Goal: Task Accomplishment & Management: Complete application form

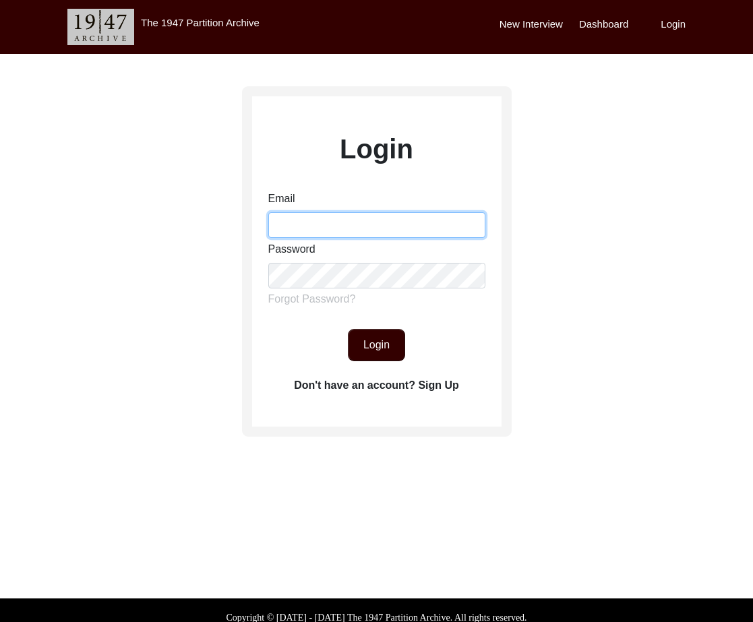
click at [317, 226] on input "Email" at bounding box center [376, 225] width 217 height 26
type input "[EMAIL_ADDRESS][DOMAIN_NAME]"
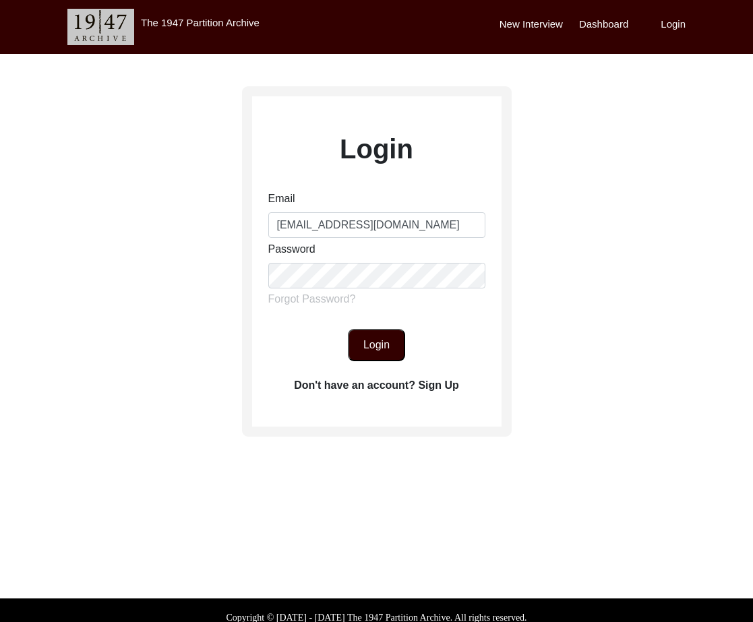
click at [376, 346] on button "Login" at bounding box center [376, 345] width 57 height 32
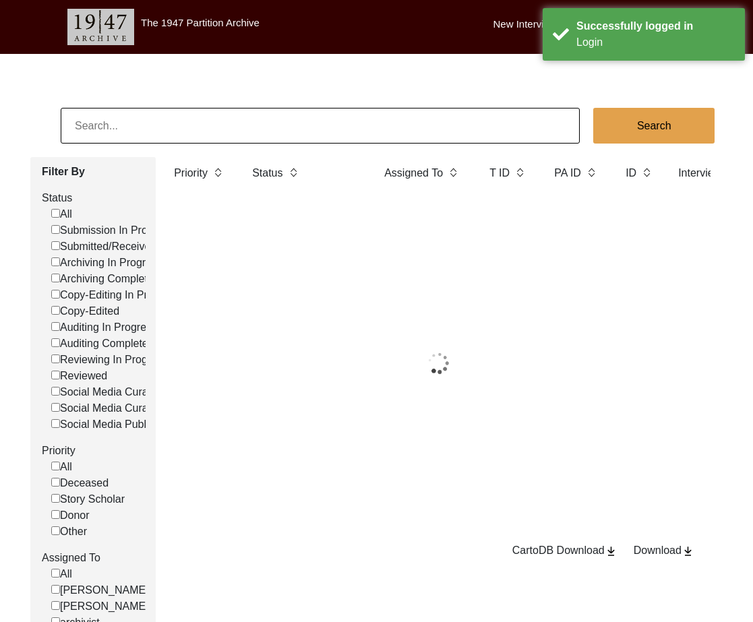
click at [226, 125] on input at bounding box center [320, 126] width 519 height 36
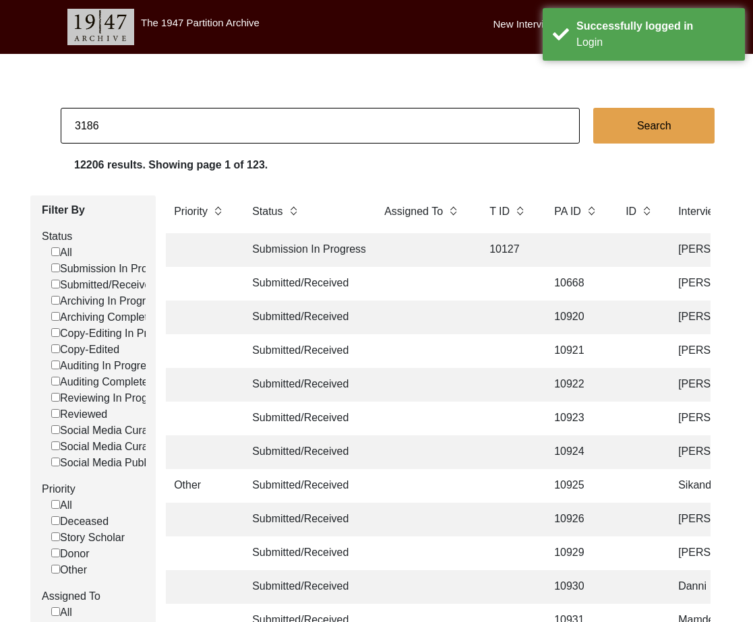
type input "3186"
checkbox input "false"
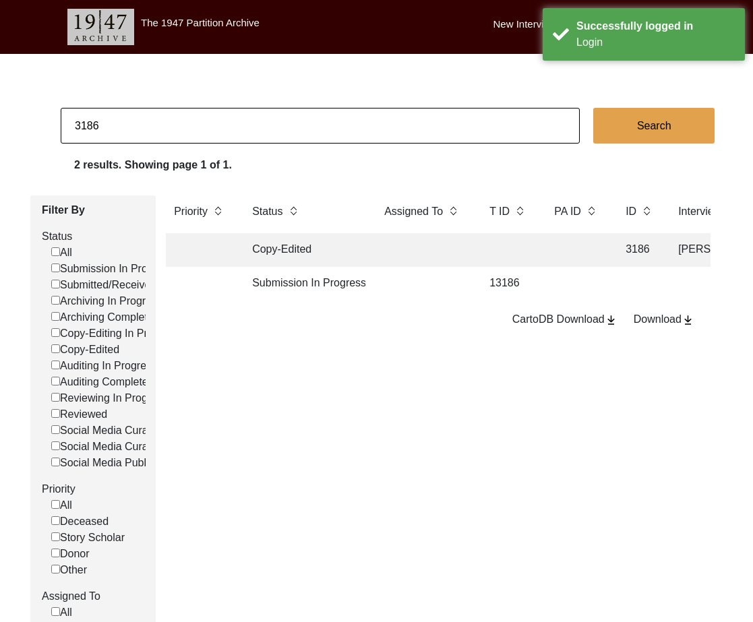
click at [338, 249] on td "Copy-Edited" at bounding box center [304, 250] width 121 height 34
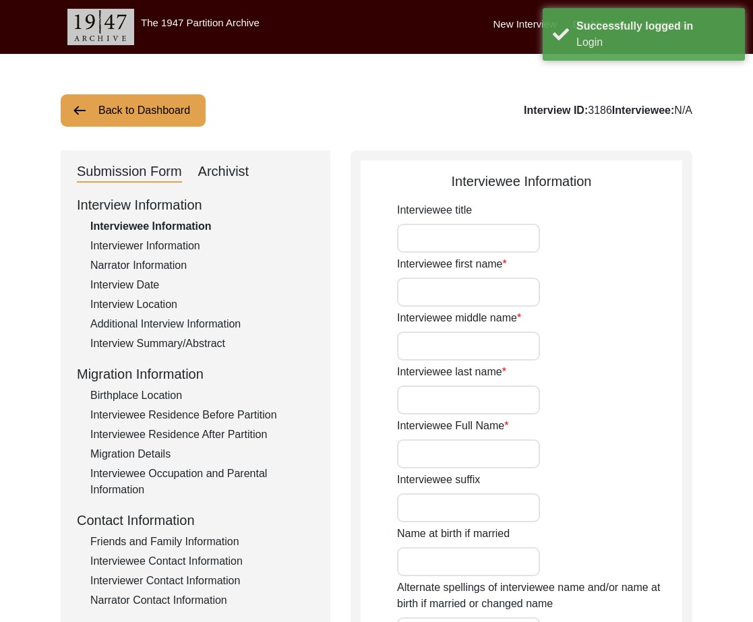
type input "Mrs."
type input "[PERSON_NAME]"
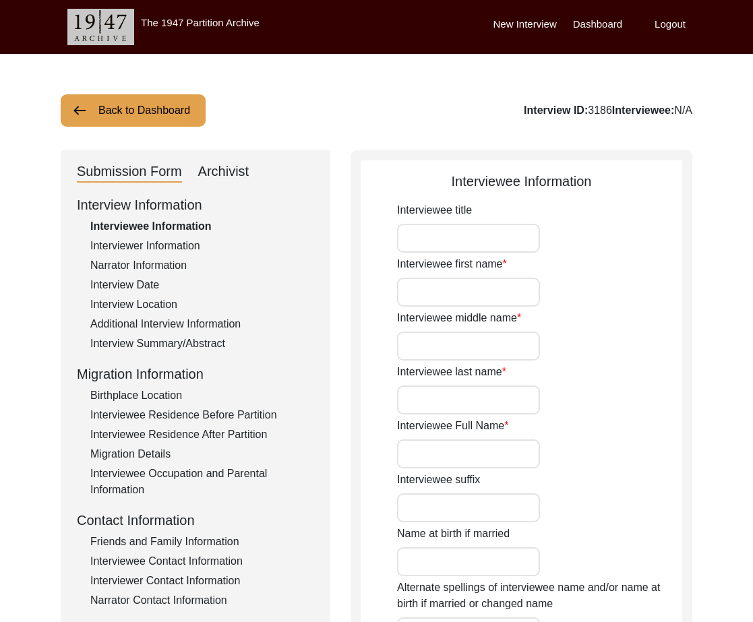
type input "[DATE]"
type input "[DEMOGRAPHIC_DATA]"
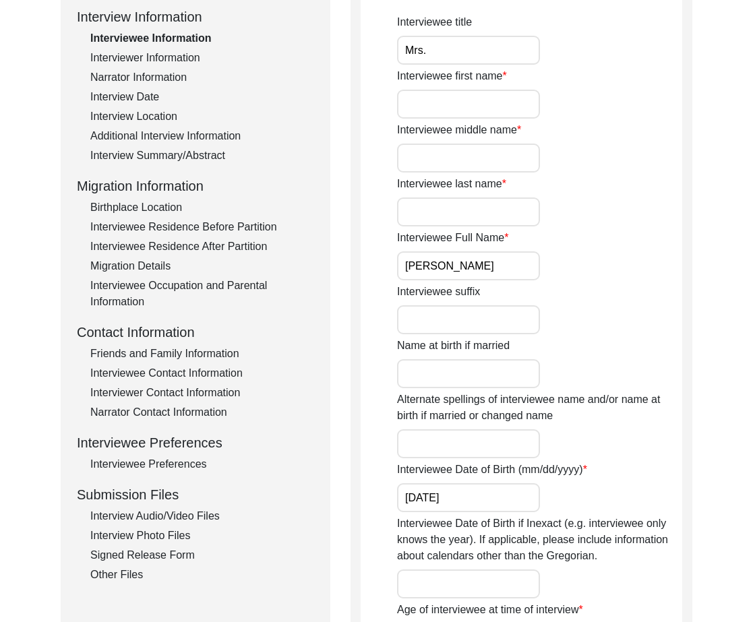
click at [125, 569] on div "Other Files" at bounding box center [202, 575] width 224 height 16
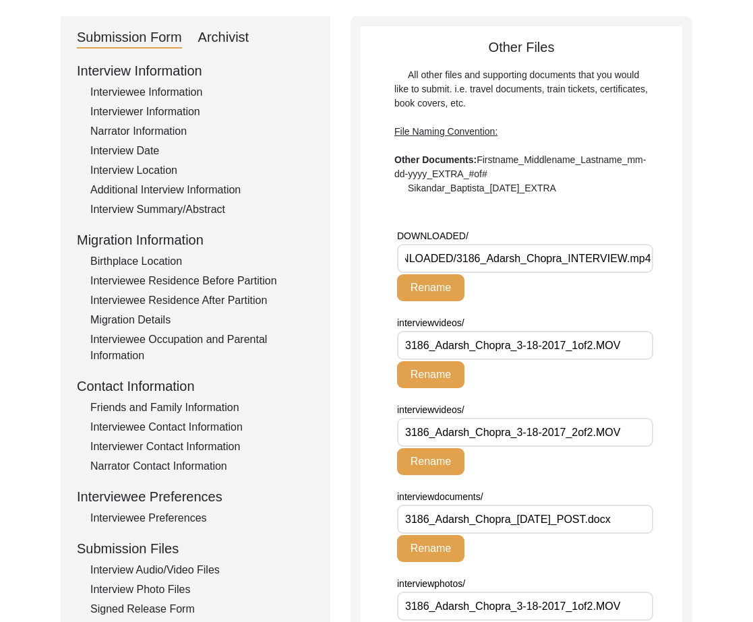
scroll to position [86, 0]
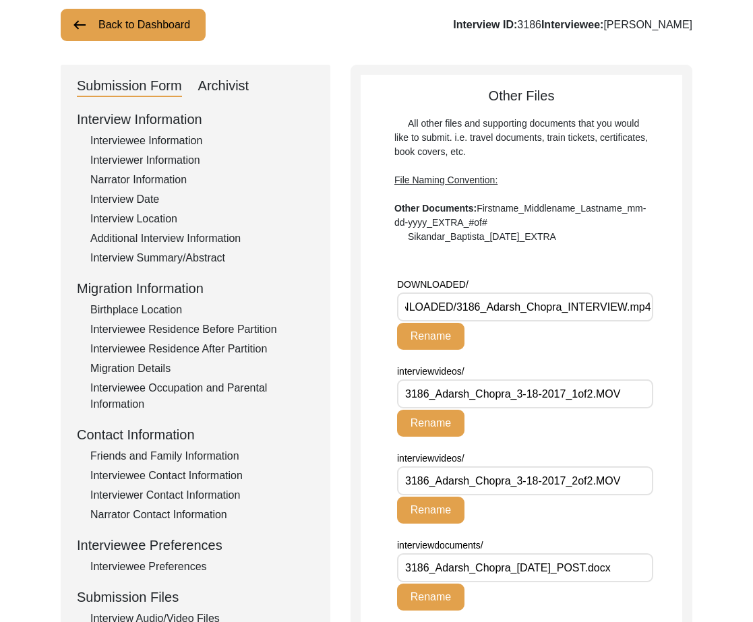
click at [225, 83] on div "Archivist" at bounding box center [223, 86] width 51 height 22
select select "Copy-Edited"
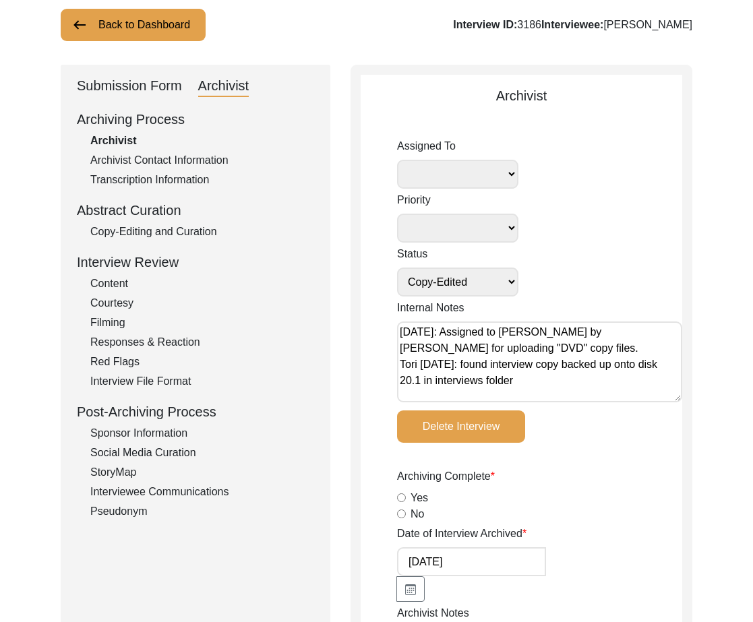
select select
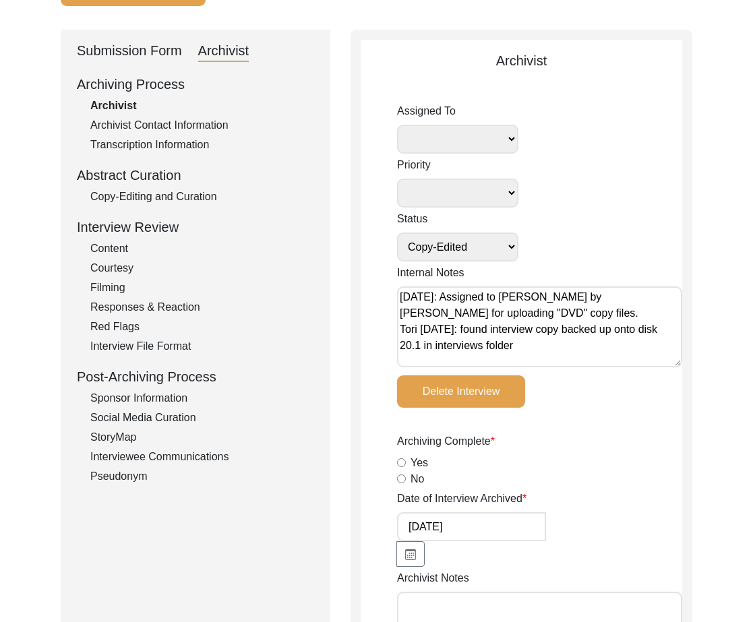
scroll to position [118, 0]
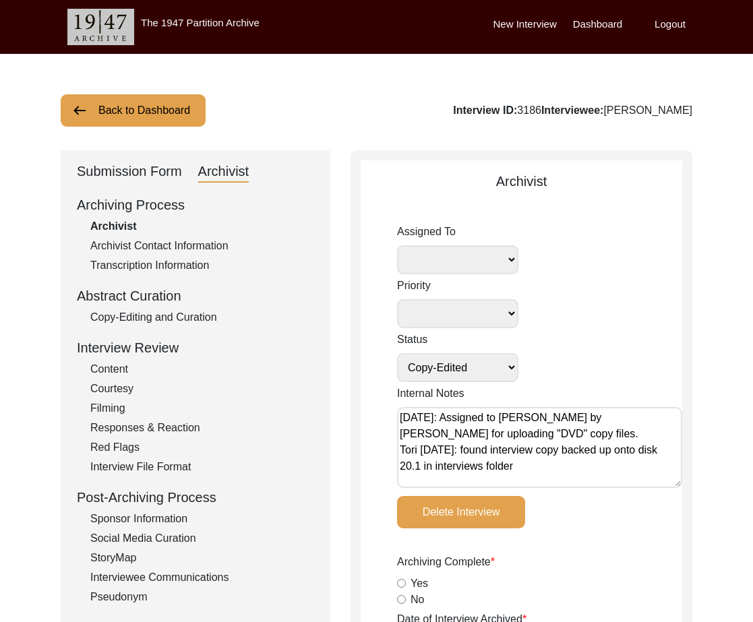
click at [136, 108] on button "Back to Dashboard" at bounding box center [133, 110] width 145 height 32
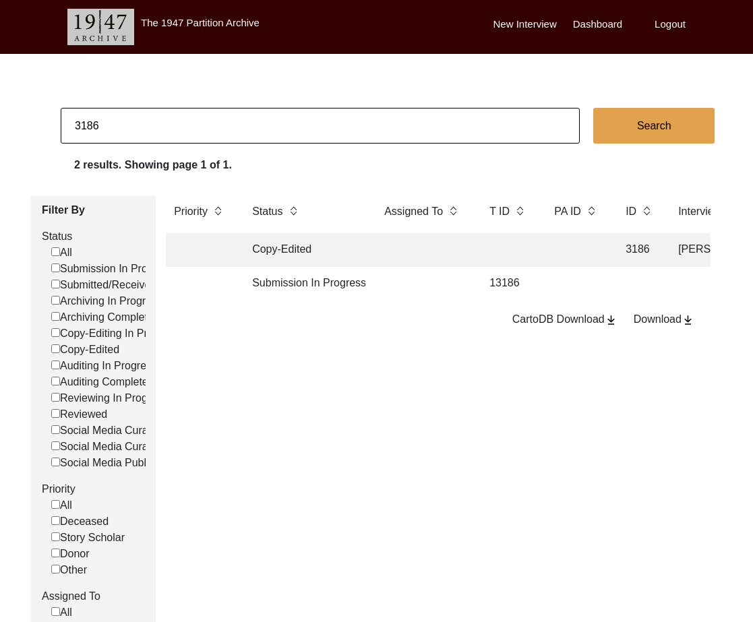
drag, startPoint x: 95, startPoint y: 123, endPoint x: 157, endPoint y: 124, distance: 62.0
click at [157, 124] on input "3186" at bounding box center [320, 126] width 519 height 36
type input "3187"
checkbox input "false"
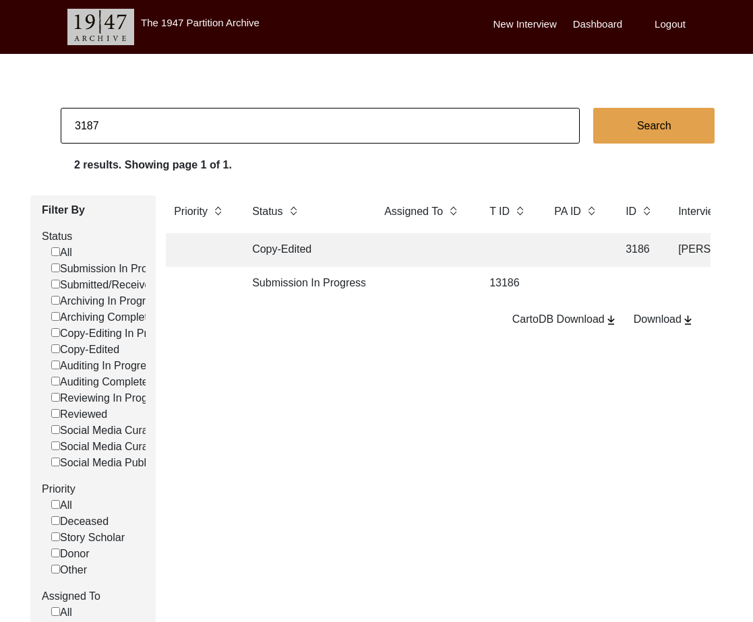
checkbox input "false"
click at [525, 248] on td at bounding box center [508, 250] width 54 height 34
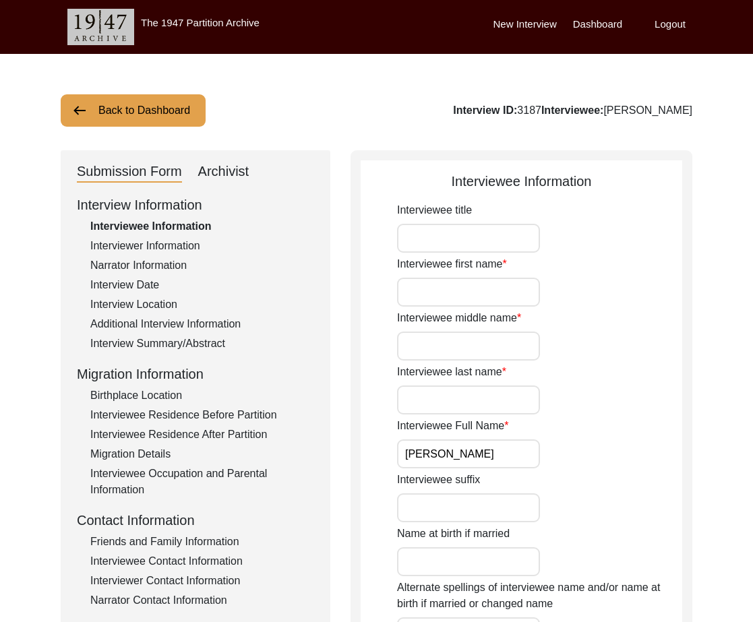
drag, startPoint x: 710, startPoint y: 104, endPoint x: 571, endPoint y: 112, distance: 139.0
copy div "[PERSON_NAME]"
click at [122, 115] on button "Back to Dashboard" at bounding box center [133, 110] width 145 height 32
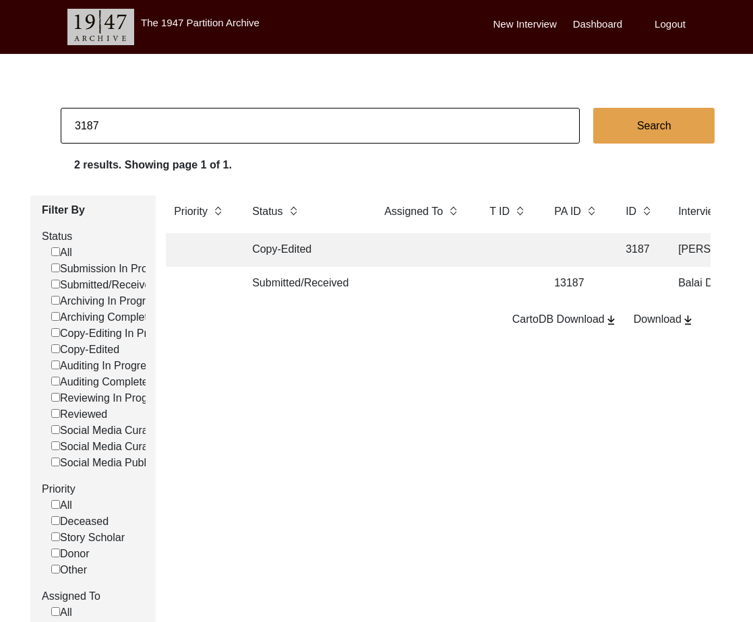
drag, startPoint x: 92, startPoint y: 128, endPoint x: 122, endPoint y: 129, distance: 30.4
click at [122, 129] on input "3187" at bounding box center [320, 126] width 519 height 36
type input "3186"
checkbox input "false"
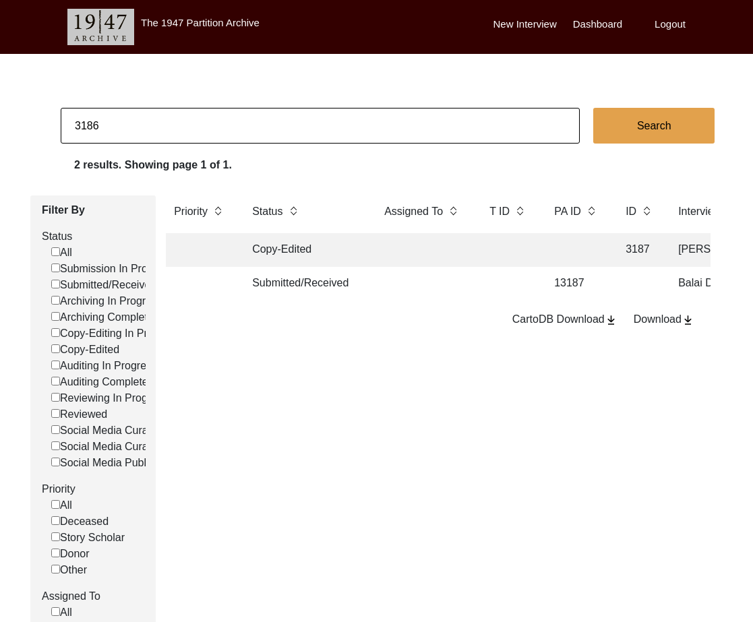
checkbox input "false"
click at [509, 261] on td at bounding box center [508, 250] width 54 height 34
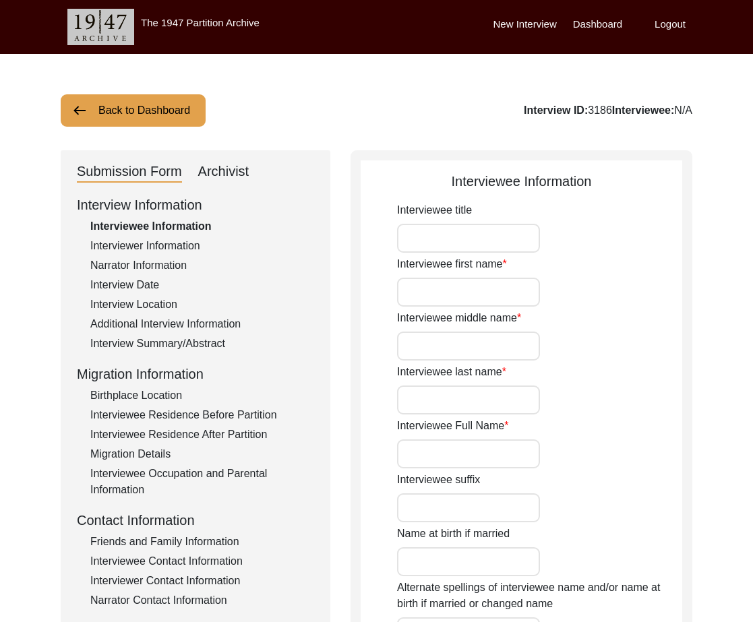
type input "Mrs."
type input "[PERSON_NAME]"
type input "[DATE]"
type input "[DEMOGRAPHIC_DATA]"
click at [228, 174] on div "Archivist" at bounding box center [223, 172] width 51 height 22
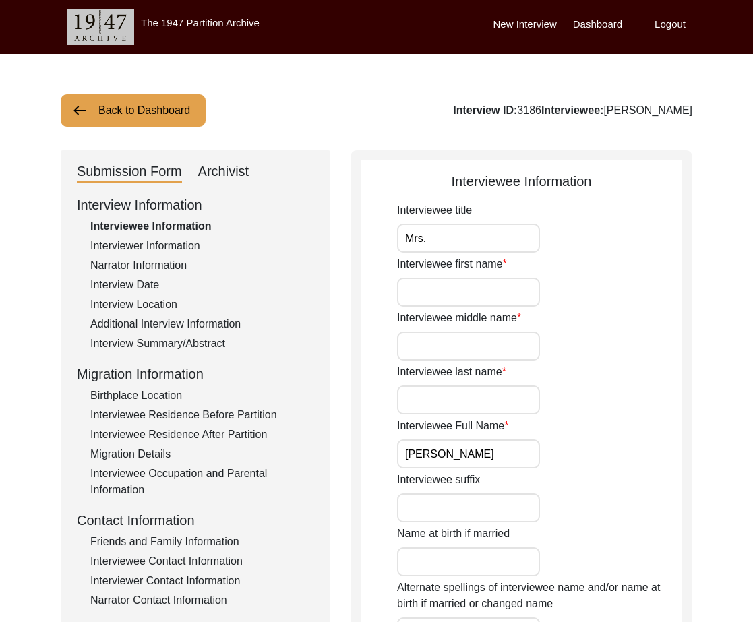
select select "Copy-Edited"
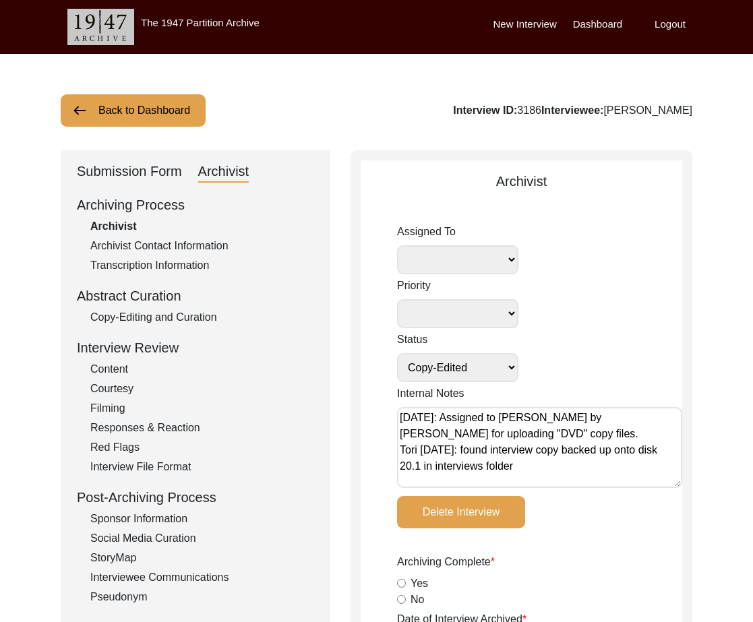
click at [142, 164] on div "Submission Form" at bounding box center [129, 172] width 105 height 22
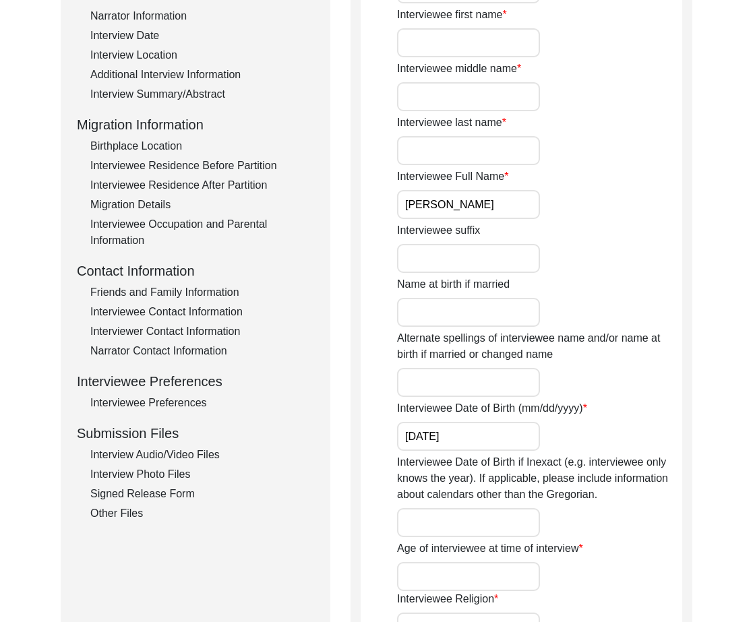
scroll to position [322, 0]
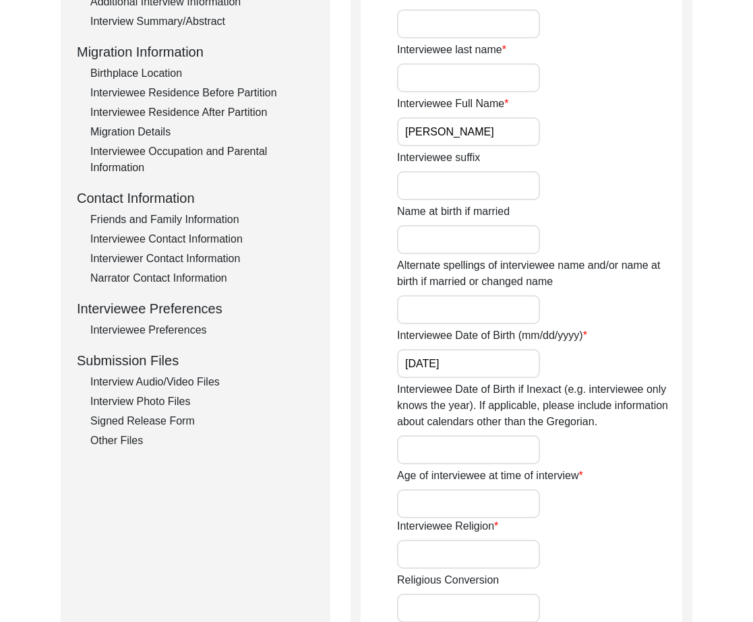
click at [121, 449] on div "Submission Form Archivist Interview Information Interviewee Information Intervi…" at bounding box center [196, 437] width 270 height 1218
click at [119, 447] on div "Other Files" at bounding box center [202, 441] width 224 height 16
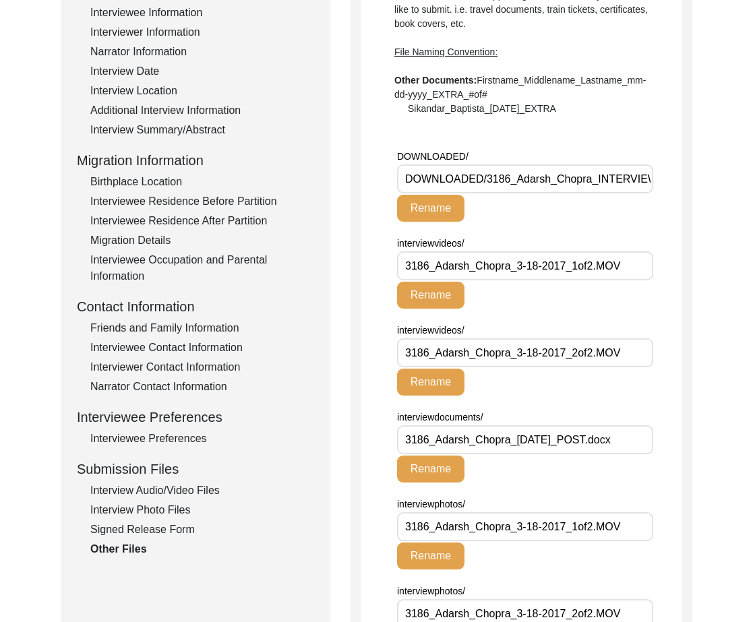
scroll to position [0, 0]
